Goal: Task Accomplishment & Management: Use online tool/utility

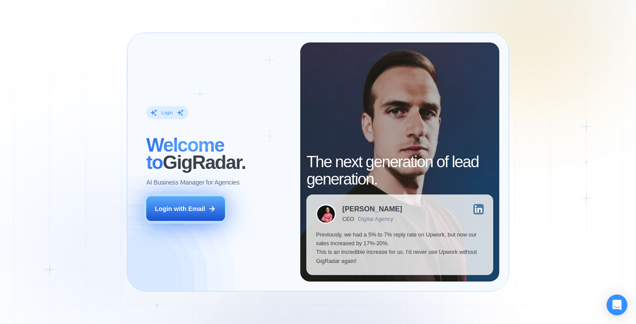
click at [216, 198] on button "Login with Email" at bounding box center [185, 208] width 79 height 25
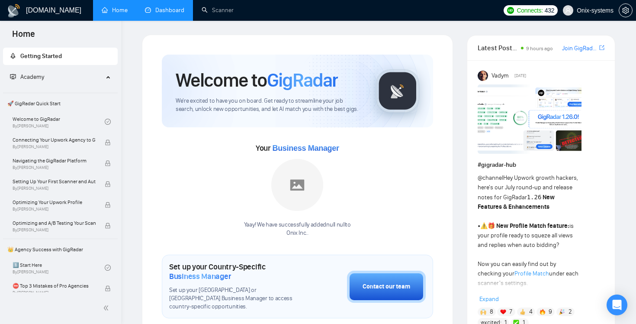
click at [175, 7] on link "Dashboard" at bounding box center [164, 9] width 39 height 7
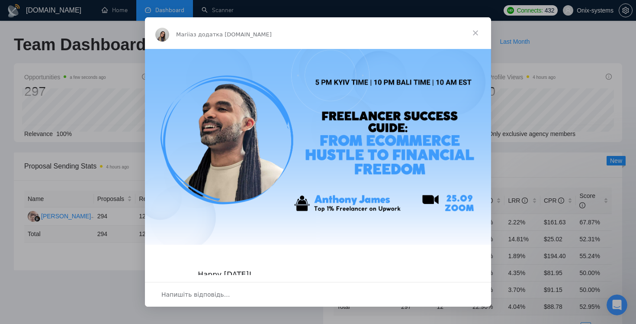
click at [478, 29] on span "Закрити" at bounding box center [475, 32] width 31 height 31
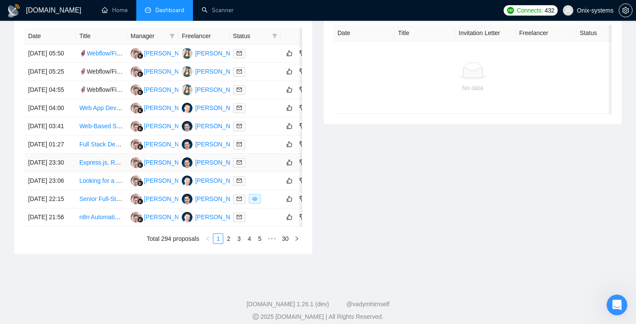
scroll to position [335, 0]
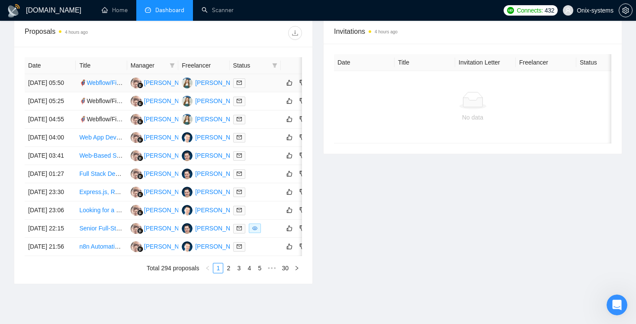
click at [105, 86] on link "🦸Webflow/Figma Design & Dev Hero" at bounding box center [130, 82] width 103 height 7
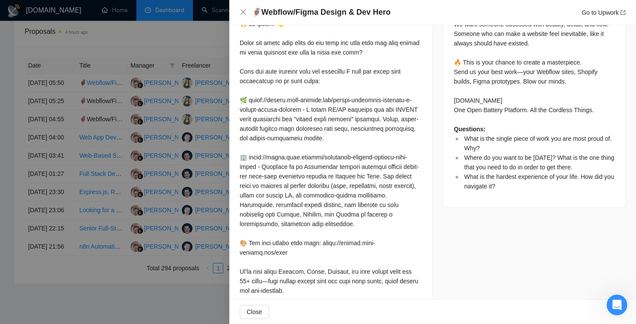
scroll to position [582, 0]
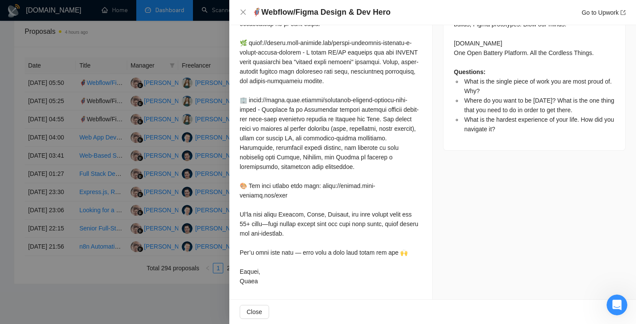
click at [153, 158] on div at bounding box center [318, 162] width 636 height 324
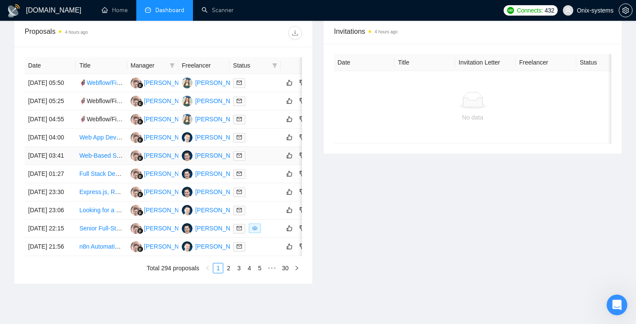
click at [106, 159] on link "Web-Based Skill Contest Platform Development" at bounding box center [143, 155] width 129 height 7
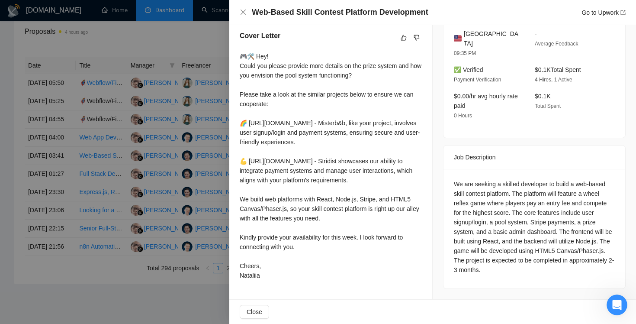
click at [295, 154] on div "🎮🛠️ Hey! Could you please provide more details on the prize system and how you …" at bounding box center [331, 166] width 182 height 229
click at [148, 161] on div at bounding box center [318, 162] width 636 height 324
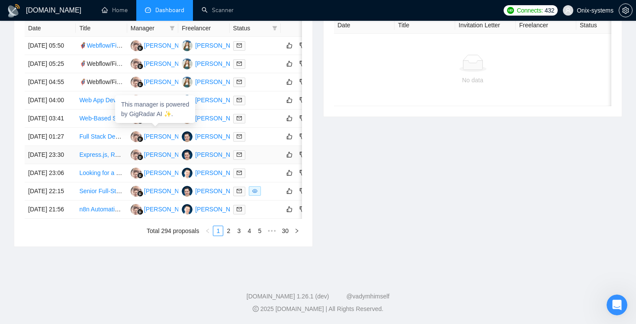
scroll to position [430, 0]
click at [107, 194] on link "Senior Full-Stack Dev (Supabase + Eventbrite API, React, Vercel)" at bounding box center [167, 190] width 176 height 7
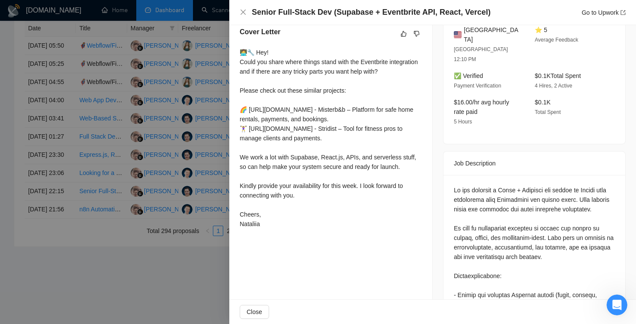
click at [184, 152] on div at bounding box center [318, 162] width 636 height 324
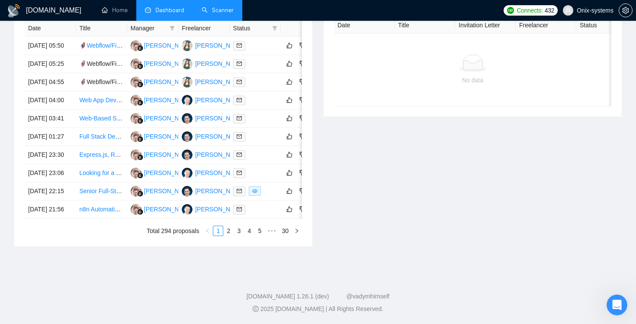
click at [219, 11] on link "Scanner" at bounding box center [218, 9] width 32 height 7
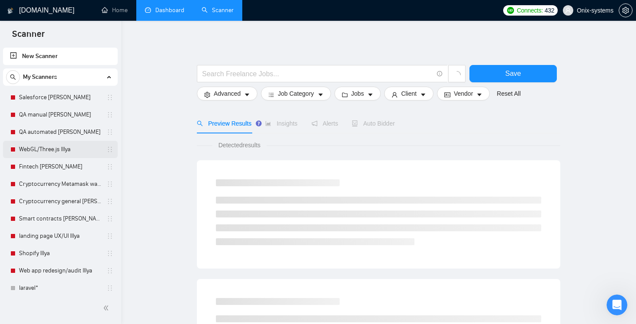
scroll to position [177, 0]
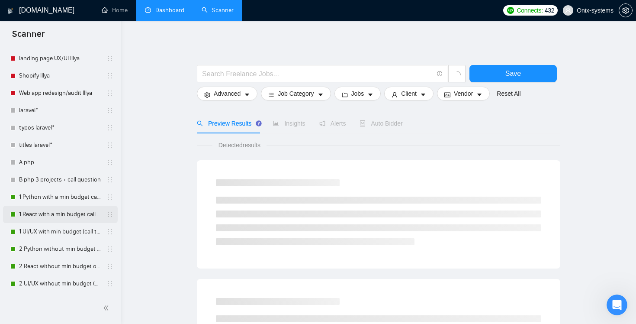
click at [67, 213] on link "1 React with a min budget call to act." at bounding box center [60, 214] width 82 height 17
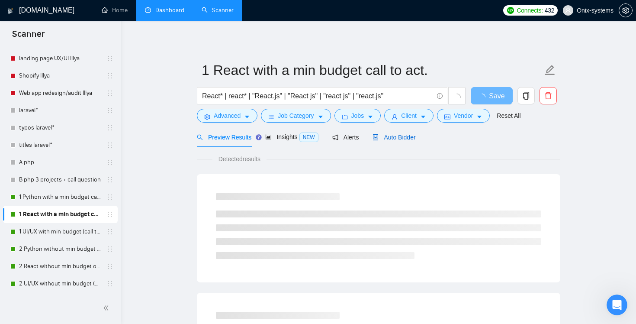
click at [390, 134] on span "Auto Bidder" at bounding box center [394, 137] width 43 height 7
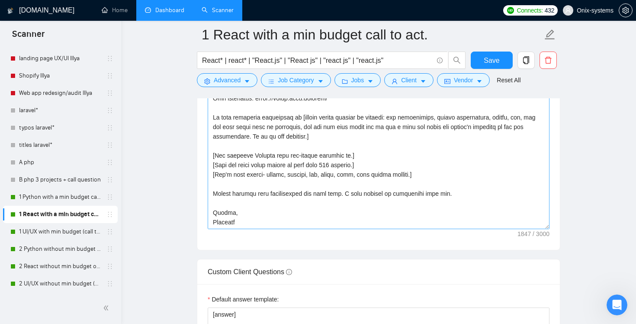
scroll to position [1101, 0]
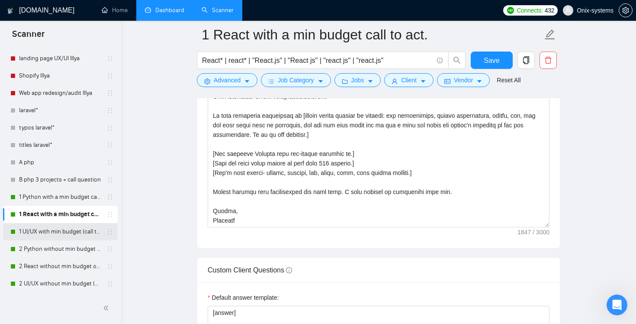
click at [74, 225] on link "1 UI/UX with min budget (call to act)" at bounding box center [60, 231] width 82 height 17
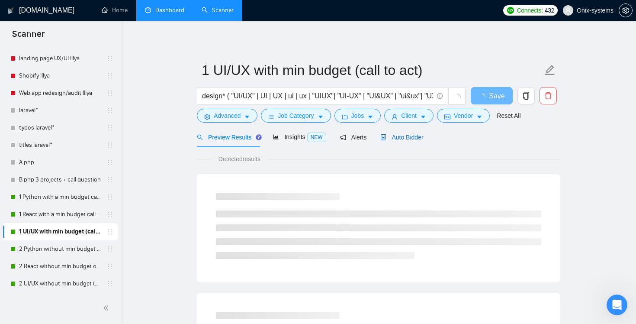
click at [411, 138] on span "Auto Bidder" at bounding box center [402, 137] width 43 height 7
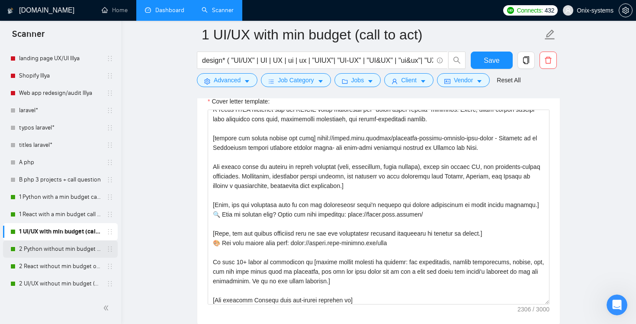
scroll to position [1052, 0]
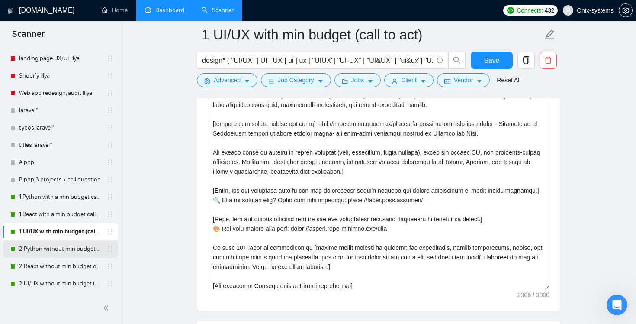
click at [62, 246] on link "2 Python without min budget with open Quest." at bounding box center [60, 248] width 82 height 17
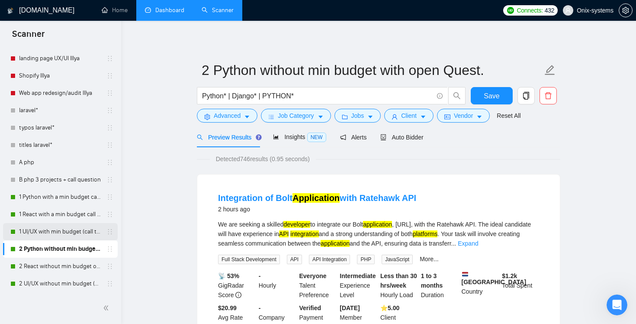
click at [74, 234] on link "1 UI/UX with min budget (call to act)" at bounding box center [60, 231] width 82 height 17
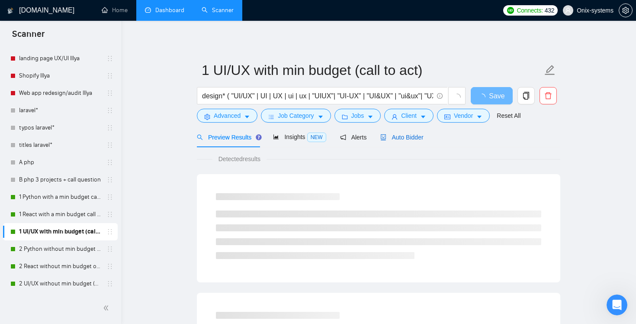
click at [407, 137] on span "Auto Bidder" at bounding box center [402, 137] width 43 height 7
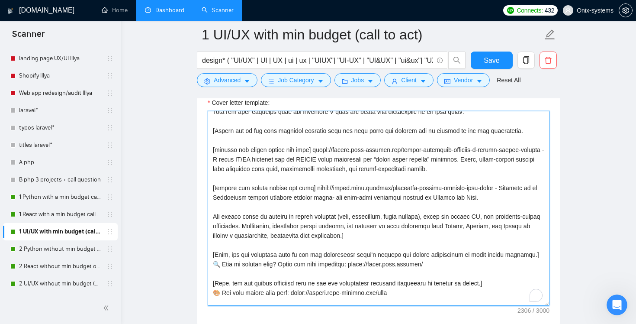
scroll to position [63, 0]
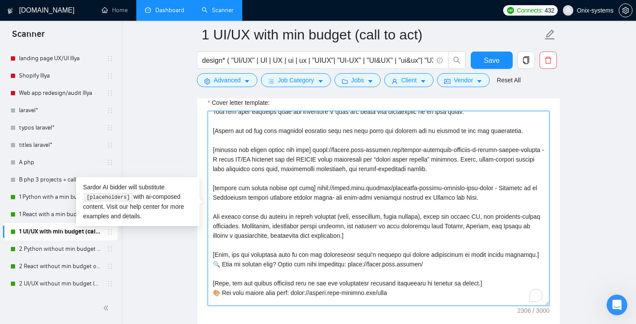
drag, startPoint x: 216, startPoint y: 131, endPoint x: 334, endPoint y: 129, distance: 117.8
click at [334, 129] on textarea "Cover letter template:" at bounding box center [379, 208] width 342 height 195
